Goal: Transaction & Acquisition: Purchase product/service

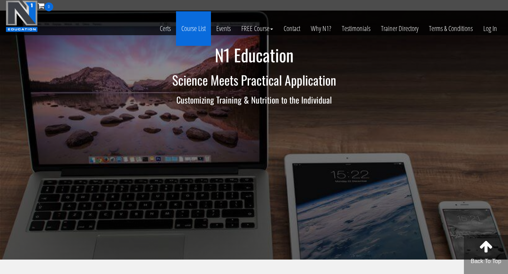
click at [195, 33] on link "Course List" at bounding box center [193, 28] width 35 height 35
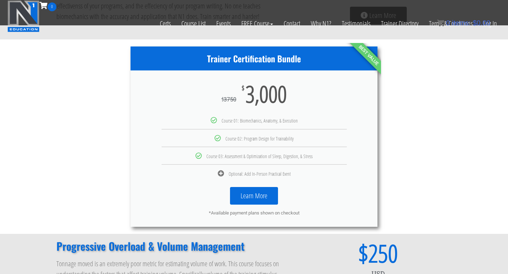
scroll to position [358, 0]
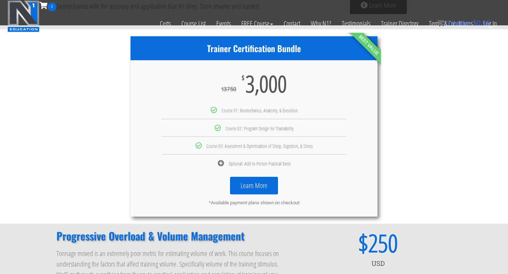
drag, startPoint x: 229, startPoint y: 163, endPoint x: 300, endPoint y: 163, distance: 70.9
click at [300, 163] on div "Optional: Add In-Person Practical Event" at bounding box center [254, 163] width 236 height 6
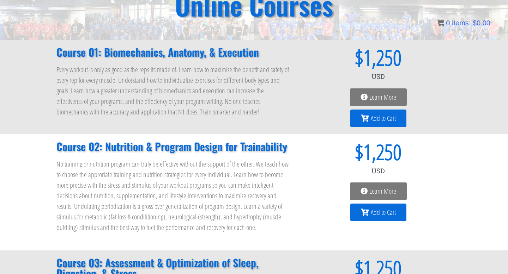
scroll to position [0, 0]
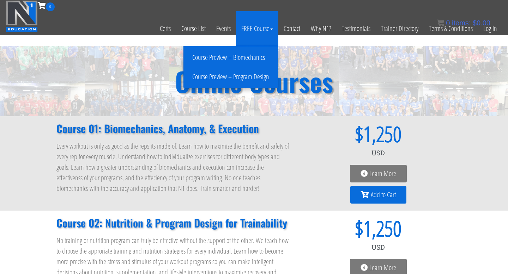
click at [253, 31] on link "FREE Course" at bounding box center [257, 28] width 42 height 35
click at [252, 27] on link "FREE Course" at bounding box center [257, 28] width 42 height 35
click at [242, 57] on link "Course Preview – Biomechanics" at bounding box center [230, 57] width 91 height 12
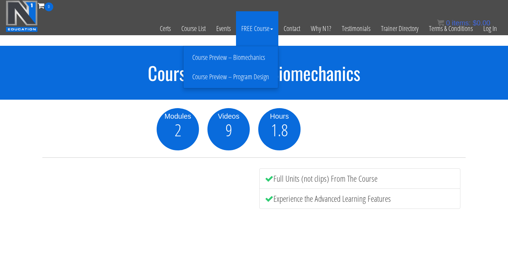
click at [247, 78] on link "Course Preview – Program Design" at bounding box center [230, 77] width 91 height 12
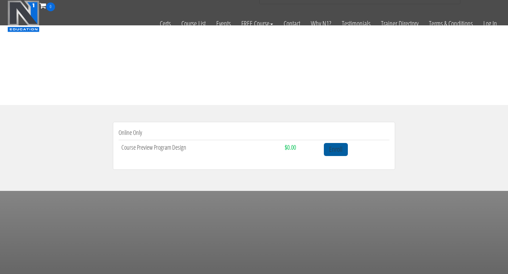
scroll to position [161, 0]
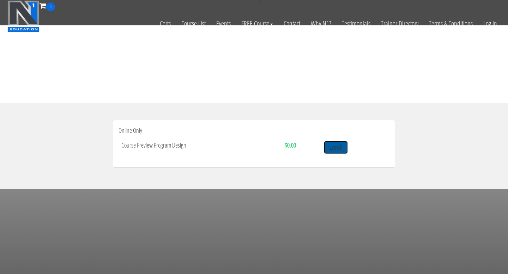
click at [332, 147] on link "Enroll" at bounding box center [336, 147] width 24 height 13
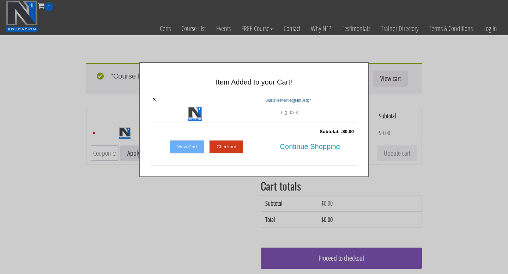
click at [189, 148] on link "View Cart" at bounding box center [187, 146] width 35 height 13
click at [191, 147] on link "View Cart" at bounding box center [187, 146] width 35 height 13
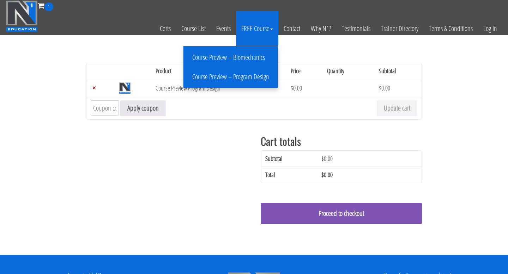
click at [244, 61] on link "Course Preview – Biomechanics" at bounding box center [230, 57] width 91 height 12
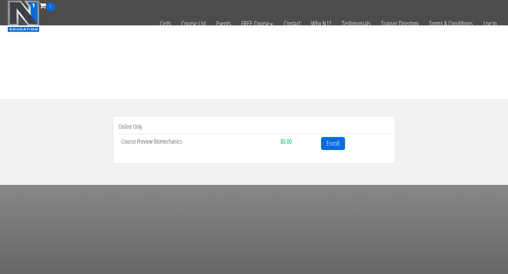
scroll to position [190, 0]
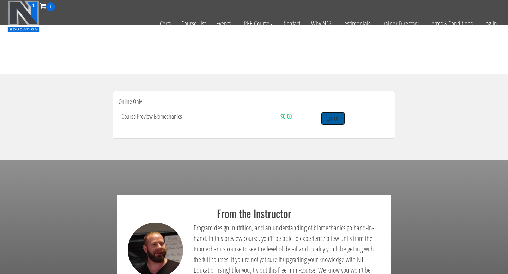
click at [330, 121] on link "Enroll" at bounding box center [333, 118] width 24 height 13
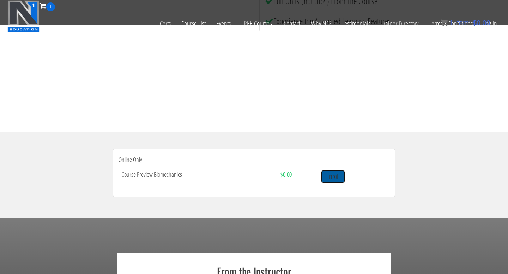
scroll to position [118, 0]
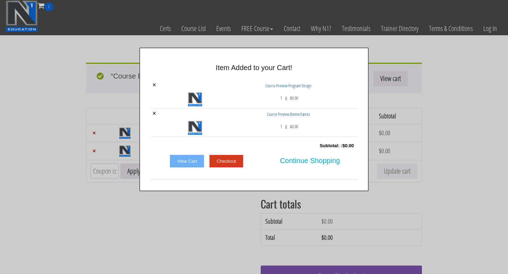
click at [189, 164] on link "View Cart" at bounding box center [187, 161] width 35 height 13
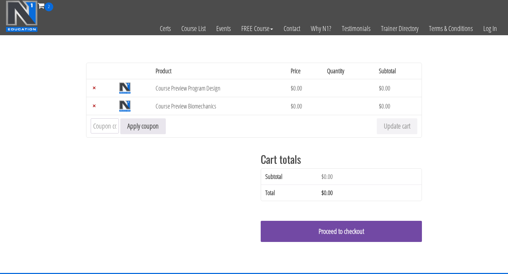
click at [314, 226] on link "Proceed to checkout" at bounding box center [340, 231] width 161 height 21
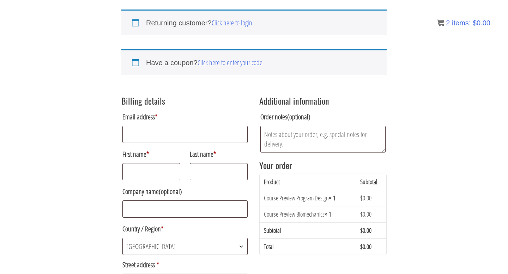
scroll to position [54, 0]
click at [142, 130] on input "Email address *" at bounding box center [184, 133] width 125 height 17
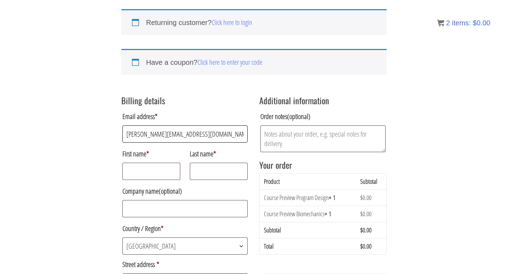
type input "[PERSON_NAME][EMAIL_ADDRESS][DOMAIN_NAME]"
type input "Daniel"
click at [206, 172] on input "Last name *" at bounding box center [219, 171] width 58 height 17
type input "Sollingvraa"
click at [105, 227] on div "Returning customer? Click here to login If you have shopped with us before, ple…" at bounding box center [254, 253] width 508 height 522
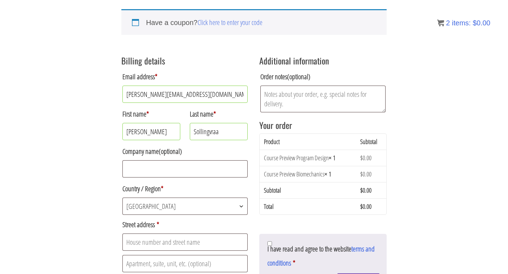
scroll to position [99, 0]
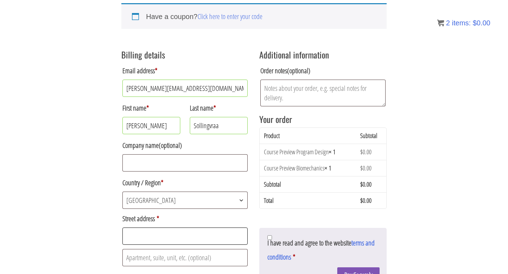
click at [146, 236] on input "Street address *" at bounding box center [184, 236] width 125 height 17
type input "Knudsvej 19"
type input "7080"
type input "borkop"
type input "+4550988348"
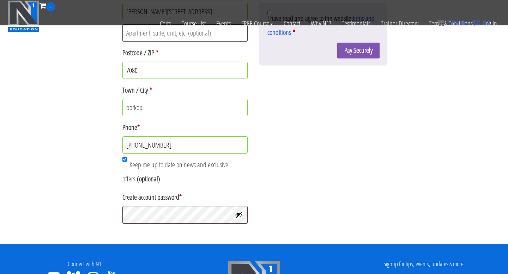
scroll to position [280, 0]
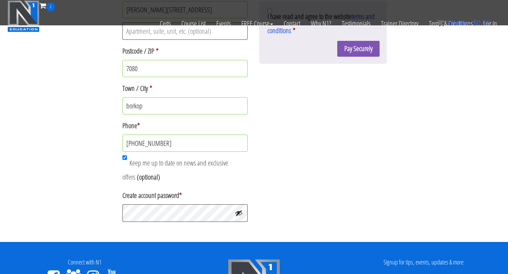
click at [149, 225] on div "Create account password *" at bounding box center [184, 207] width 127 height 38
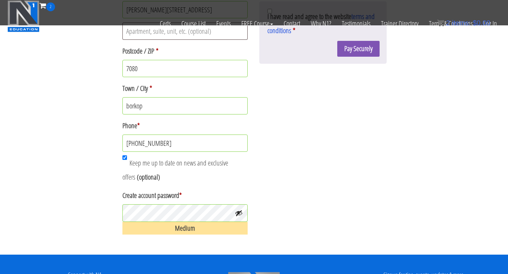
click at [241, 217] on button "Show password" at bounding box center [239, 213] width 8 height 8
click at [241, 217] on button "Hide password" at bounding box center [239, 213] width 8 height 8
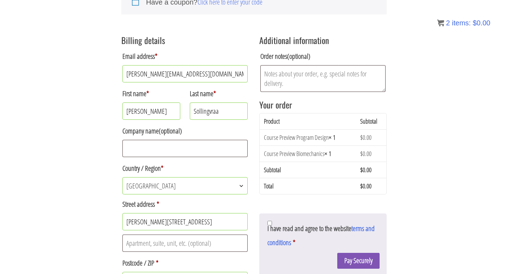
scroll to position [127, 0]
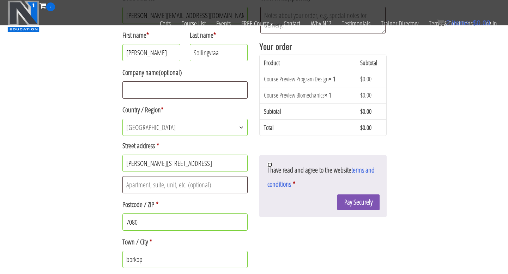
click at [269, 166] on input "I have read and agree to the website terms and conditions *" at bounding box center [269, 165] width 5 height 5
checkbox input "true"
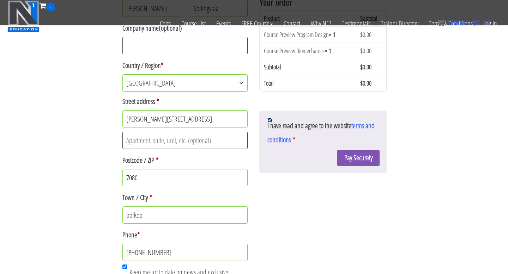
scroll to position [169, 0]
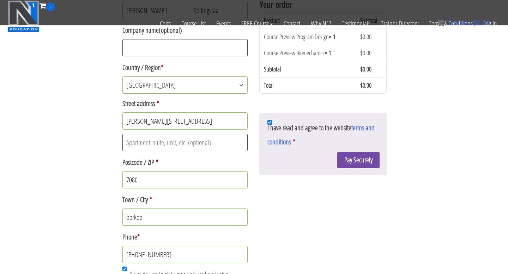
click at [355, 159] on button "Pay Securely" at bounding box center [358, 160] width 42 height 16
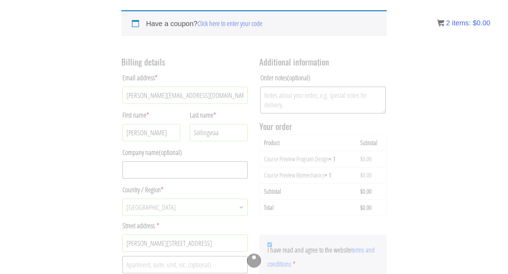
scroll to position [92, 0]
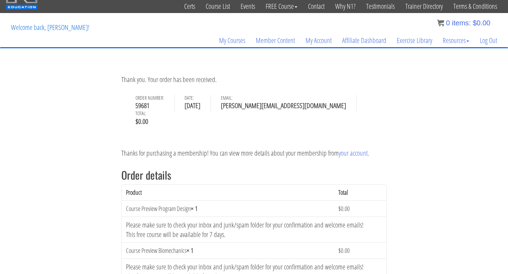
scroll to position [0, 0]
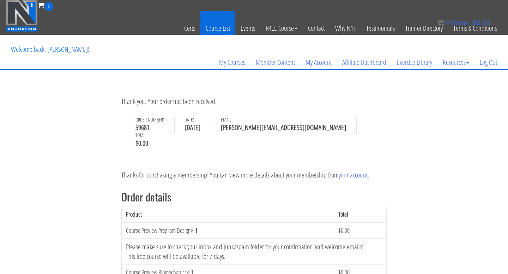
click at [215, 29] on link "Course List" at bounding box center [217, 28] width 35 height 35
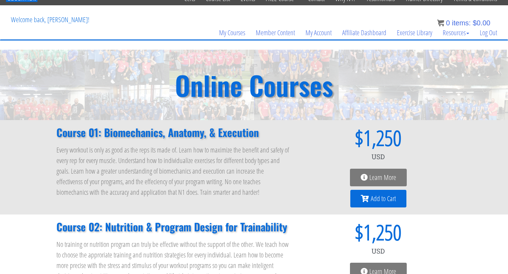
scroll to position [29, 0]
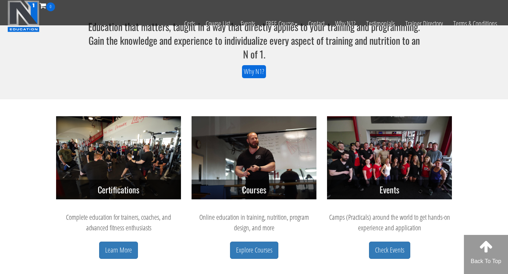
scroll to position [259, 0]
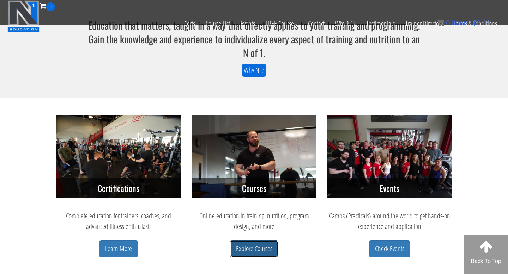
click at [235, 252] on link "Explore Courses" at bounding box center [254, 248] width 48 height 17
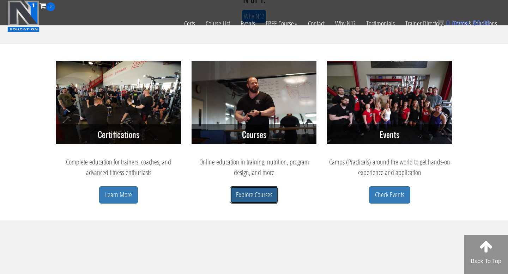
scroll to position [326, 0]
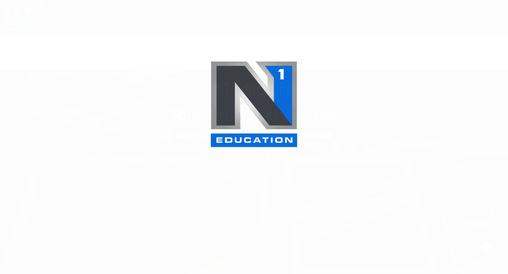
scroll to position [326, 0]
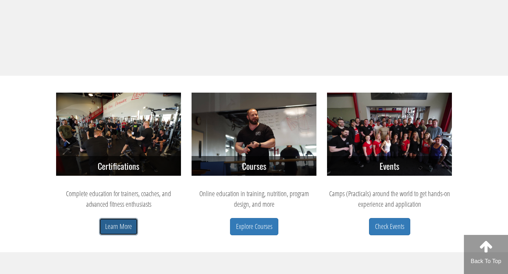
click at [115, 230] on link "Learn More" at bounding box center [118, 226] width 39 height 17
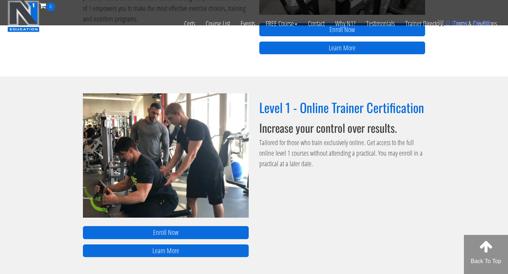
scroll to position [451, 0]
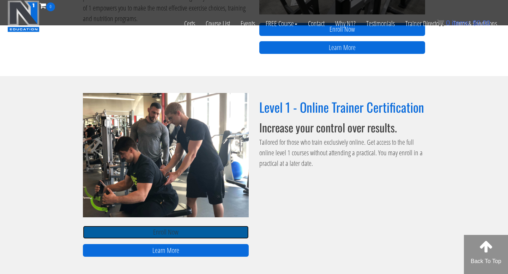
click at [158, 234] on link "Enroll Now" at bounding box center [166, 232] width 166 height 13
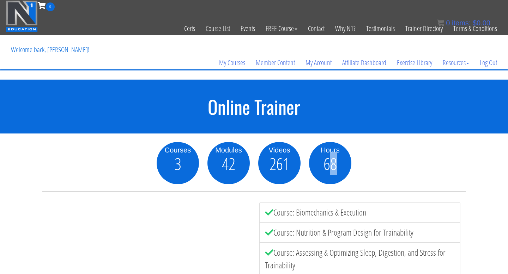
drag, startPoint x: 327, startPoint y: 169, endPoint x: 338, endPoint y: 169, distance: 10.2
click at [338, 169] on div "68" at bounding box center [330, 164] width 42 height 18
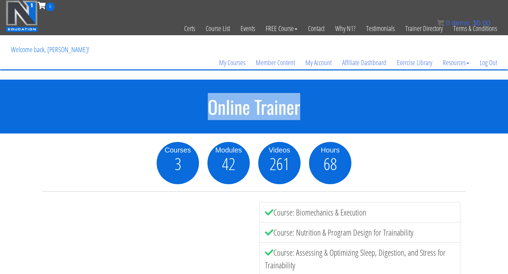
drag, startPoint x: 204, startPoint y: 106, endPoint x: 302, endPoint y: 109, distance: 98.8
click at [302, 109] on h1 "Online Trainer" at bounding box center [254, 107] width 508 height 20
copy h1 "Online Trainer"
click at [136, 129] on div "Online Trainer" at bounding box center [254, 107] width 508 height 54
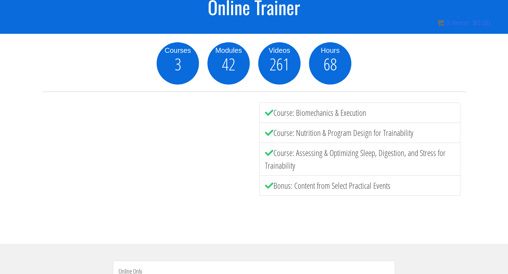
scroll to position [100, 0]
